Goal: Check status: Check status

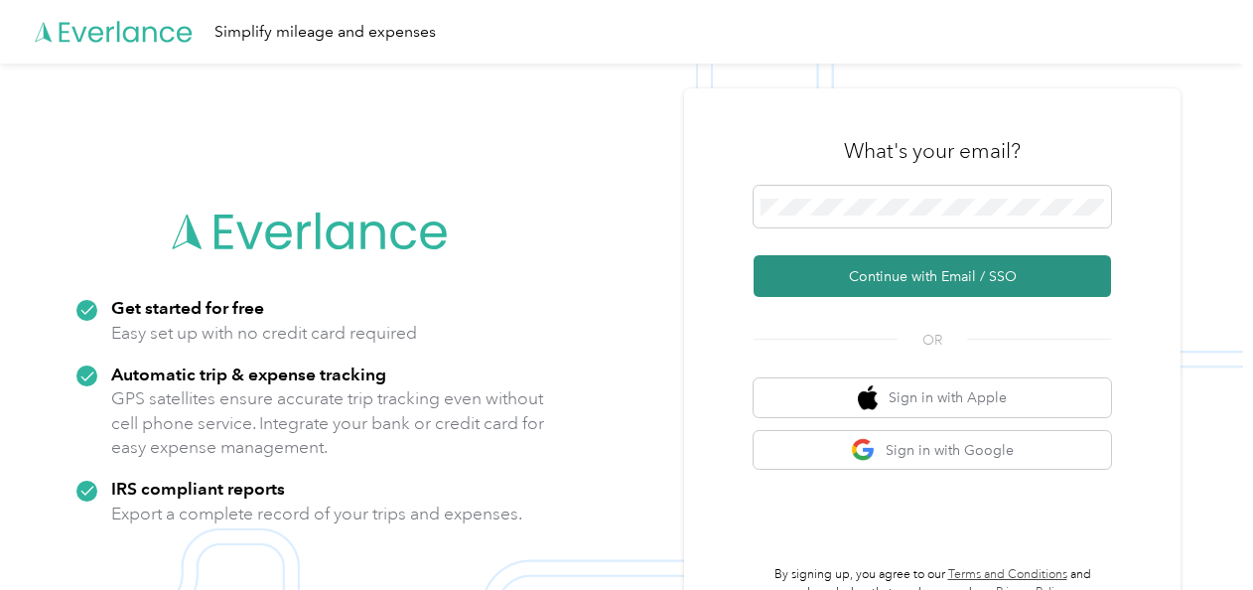
click at [822, 274] on button "Continue with Email / SSO" at bounding box center [931, 276] width 357 height 42
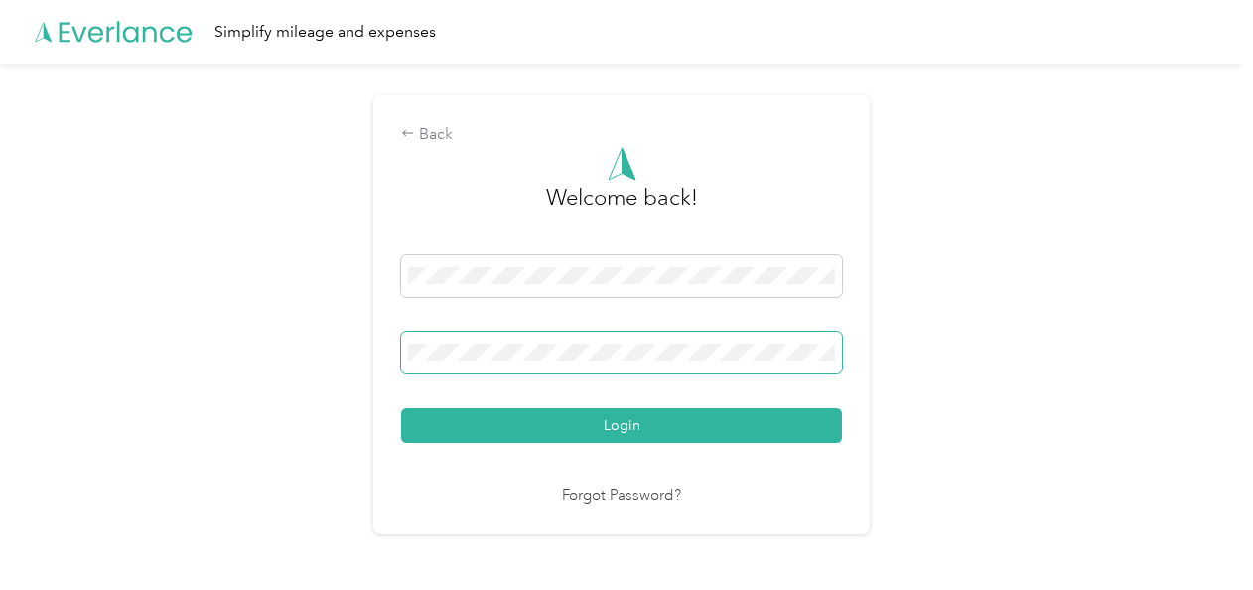
click at [401, 408] on button "Login" at bounding box center [621, 425] width 441 height 35
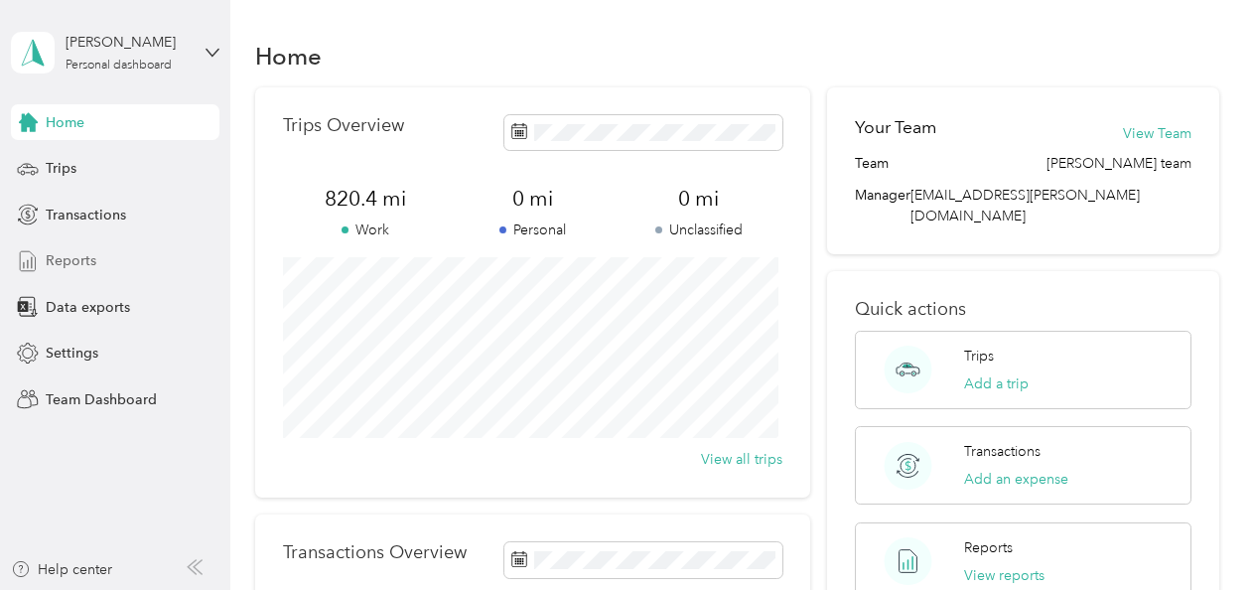
click at [88, 252] on span "Reports" at bounding box center [71, 260] width 51 height 21
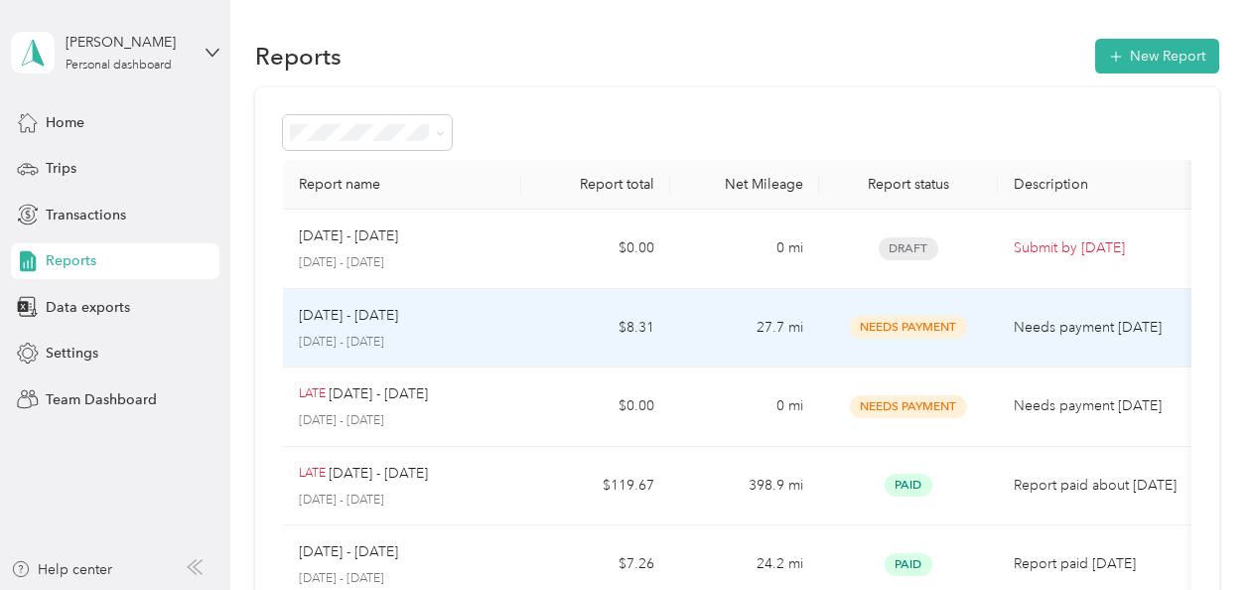
click at [885, 326] on span "Needs Payment" at bounding box center [908, 327] width 117 height 23
